Goal: Find specific page/section: Find specific page/section

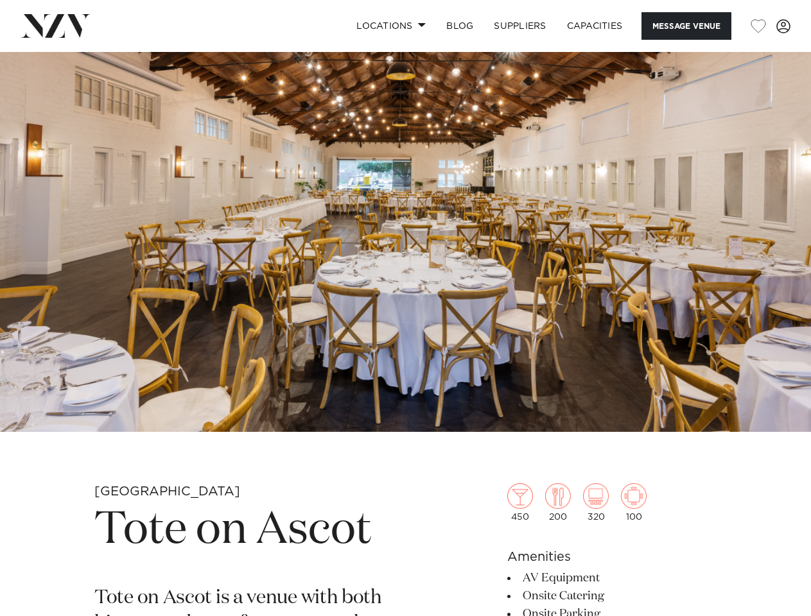
click at [388, 26] on link "Locations" at bounding box center [391, 26] width 90 height 28
click at [686, 26] on button "Message Venue" at bounding box center [686, 26] width 90 height 28
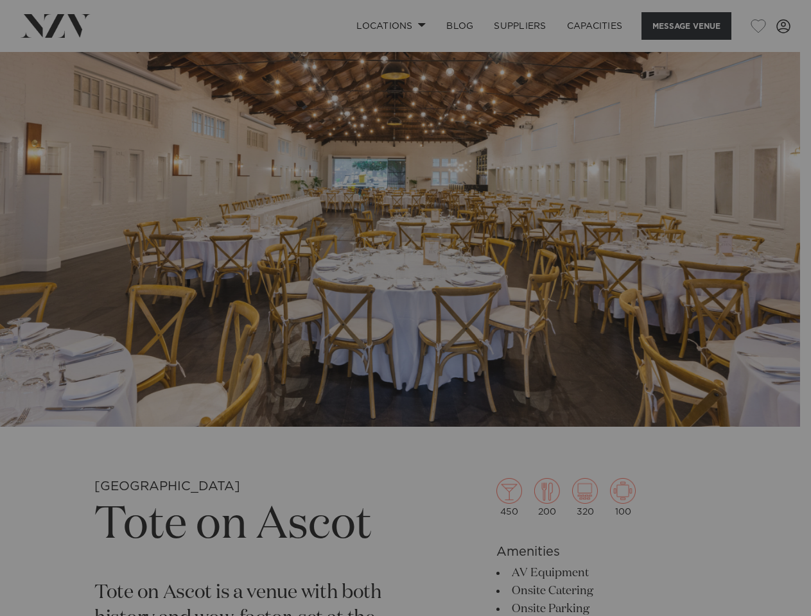
click at [0, 0] on div "**********" at bounding box center [0, 0] width 0 height 0
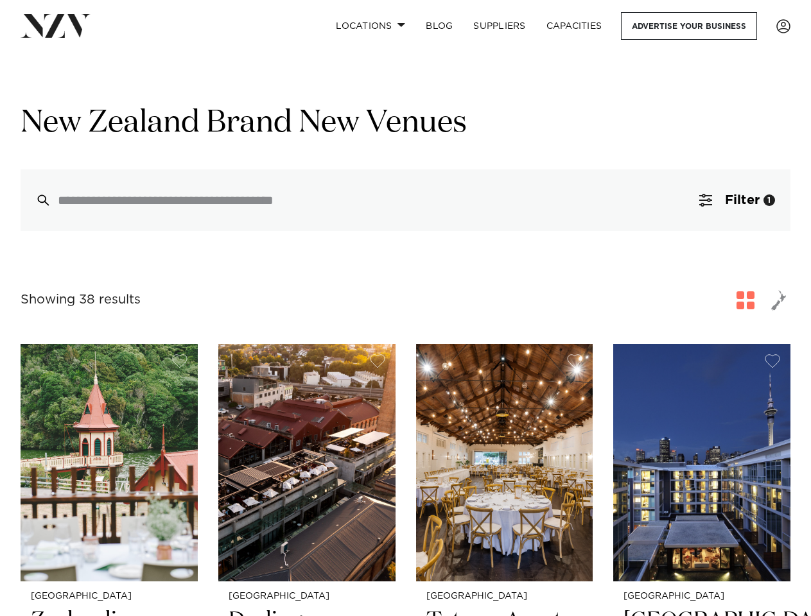
click at [405, 308] on div "Showing 38 results for [GEOGRAPHIC_DATA] Brand New Venues" at bounding box center [406, 300] width 770 height 23
